Goal: Information Seeking & Learning: Check status

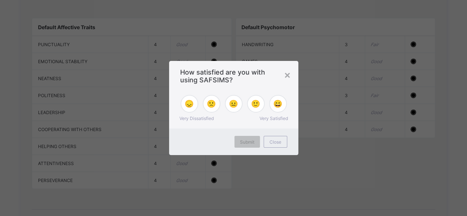
scroll to position [836, 0]
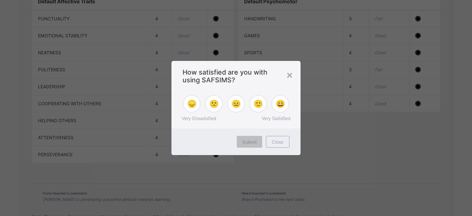
click at [467, 216] on div "× How satisfied are you with using SAFSIMS? 😞 🙁 😐 🙂 😄 Very Dissatisfied Very Sa…" at bounding box center [236, 108] width 472 height 216
click at [289, 73] on div "×" at bounding box center [289, 74] width 7 height 13
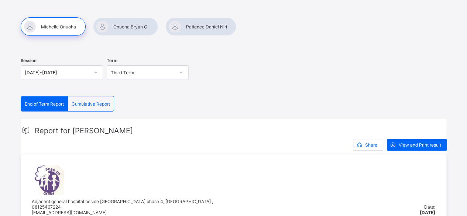
scroll to position [39, 0]
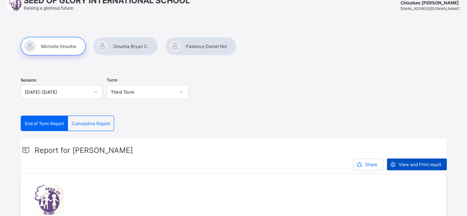
click at [397, 162] on icon at bounding box center [393, 164] width 8 height 7
click at [123, 45] on div at bounding box center [125, 46] width 65 height 18
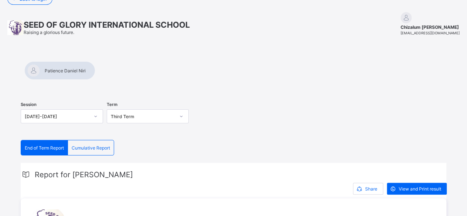
scroll to position [10, 0]
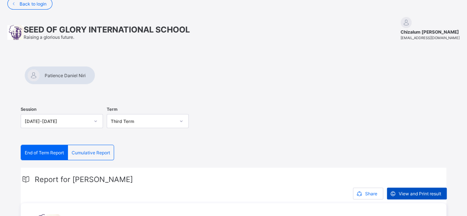
click at [426, 192] on span "View and Print result" at bounding box center [420, 194] width 42 height 6
click at [95, 74] on div at bounding box center [59, 75] width 71 height 18
click at [89, 73] on div at bounding box center [56, 75] width 65 height 18
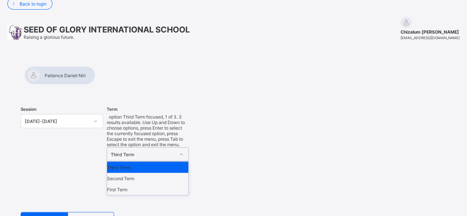
click at [183, 151] on icon at bounding box center [181, 154] width 4 height 7
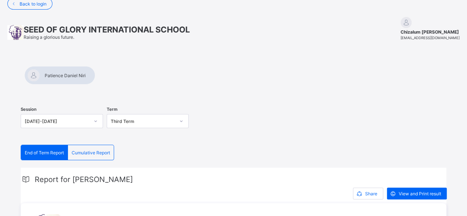
click at [236, 117] on div "Session 2024-2025 Term Third Term" at bounding box center [234, 121] width 426 height 45
click at [95, 71] on div at bounding box center [59, 75] width 71 height 18
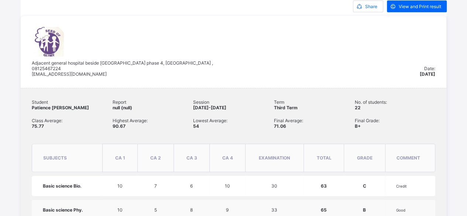
scroll to position [182, 0]
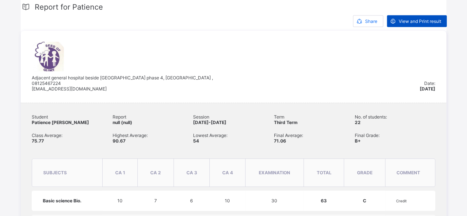
click at [422, 21] on span "View and Print result" at bounding box center [420, 21] width 42 height 6
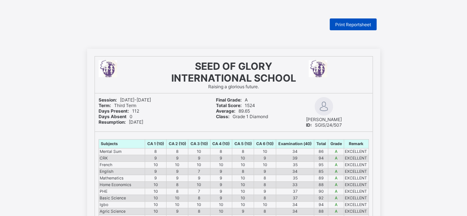
click at [351, 25] on span "Print Reportsheet" at bounding box center [353, 25] width 36 height 6
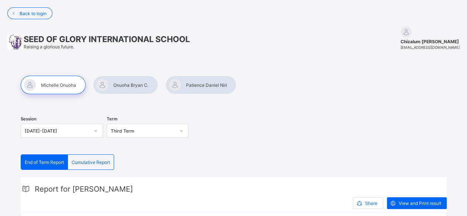
click at [89, 163] on span "Cumulative Report" at bounding box center [91, 162] width 38 height 6
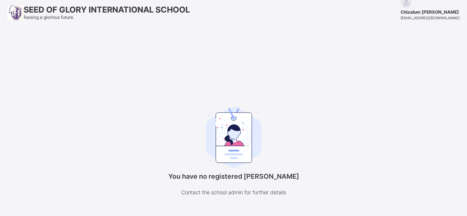
scroll to position [56, 0]
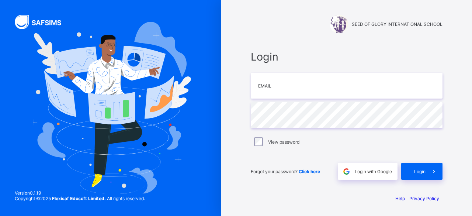
click at [467, 190] on div "SEED OF GLORY INTERNATIONAL SCHOOL Login Email Password View password Forgot yo…" at bounding box center [346, 108] width 251 height 216
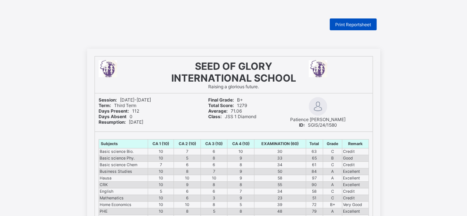
click at [358, 24] on span "Print Reportsheet" at bounding box center [353, 25] width 36 height 6
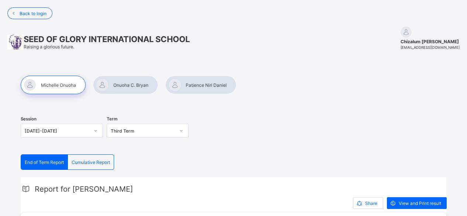
scroll to position [202, 0]
click at [101, 162] on span "Cumulative Report" at bounding box center [91, 162] width 38 height 6
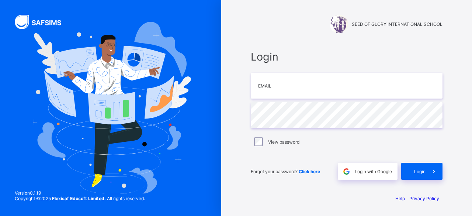
type input "**********"
click at [312, 171] on span "Click here" at bounding box center [309, 172] width 21 height 6
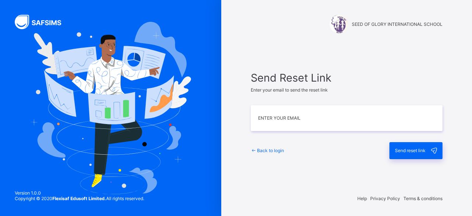
type input "**********"
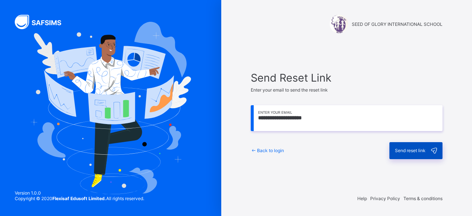
click at [405, 153] on div "Send reset link" at bounding box center [416, 150] width 53 height 17
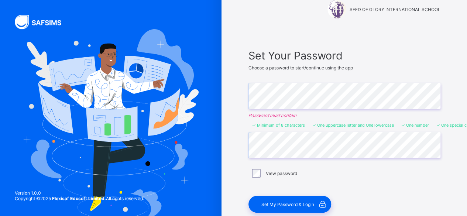
scroll to position [59, 0]
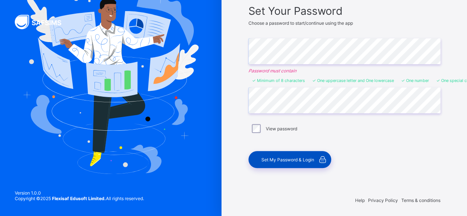
click at [282, 157] on span "Set My Password & Login" at bounding box center [287, 160] width 53 height 6
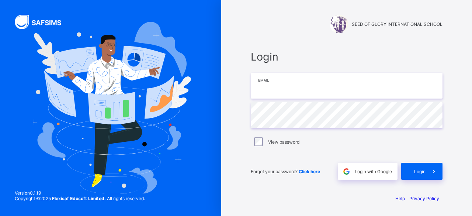
click at [283, 90] on input "email" at bounding box center [347, 86] width 192 height 26
type input "**********"
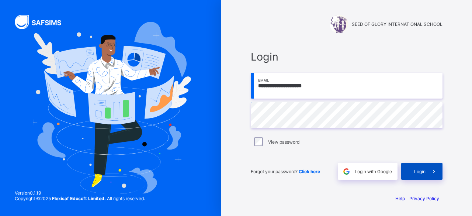
click at [423, 172] on span "Login" at bounding box center [420, 172] width 11 height 6
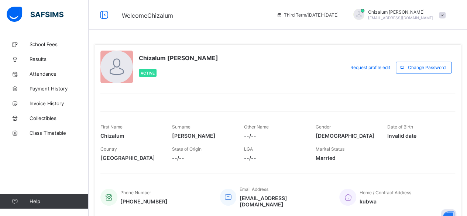
click at [449, 116] on div "First Name Chizalum Surname Onuoha Other Name --/-- Gender Female Date of Birth…" at bounding box center [277, 138] width 355 height 54
click at [33, 60] on span "Results" at bounding box center [59, 59] width 59 height 6
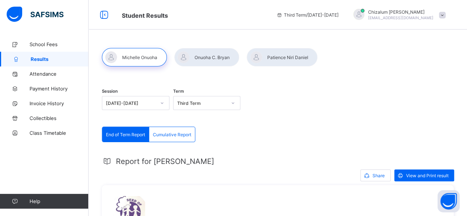
click at [179, 130] on div "Cumulative Report" at bounding box center [172, 134] width 46 height 15
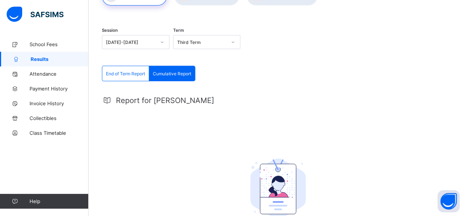
scroll to position [41, 0]
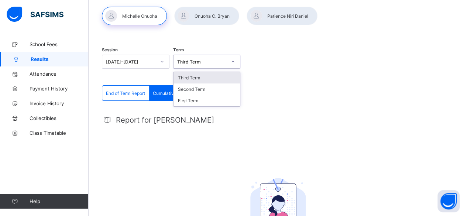
click at [235, 63] on icon at bounding box center [233, 61] width 4 height 7
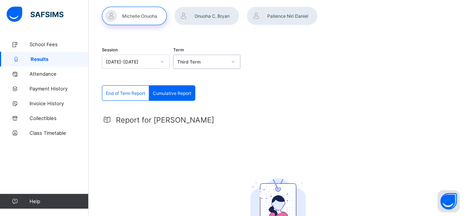
click at [235, 63] on icon at bounding box center [233, 61] width 4 height 7
click at [128, 94] on span "End of Term Report" at bounding box center [125, 93] width 39 height 6
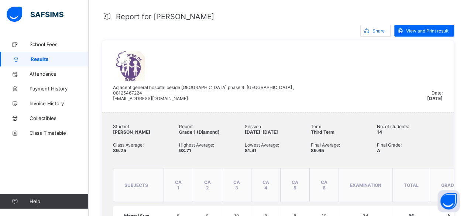
scroll to position [140, 0]
